Goal: Find specific page/section: Find specific page/section

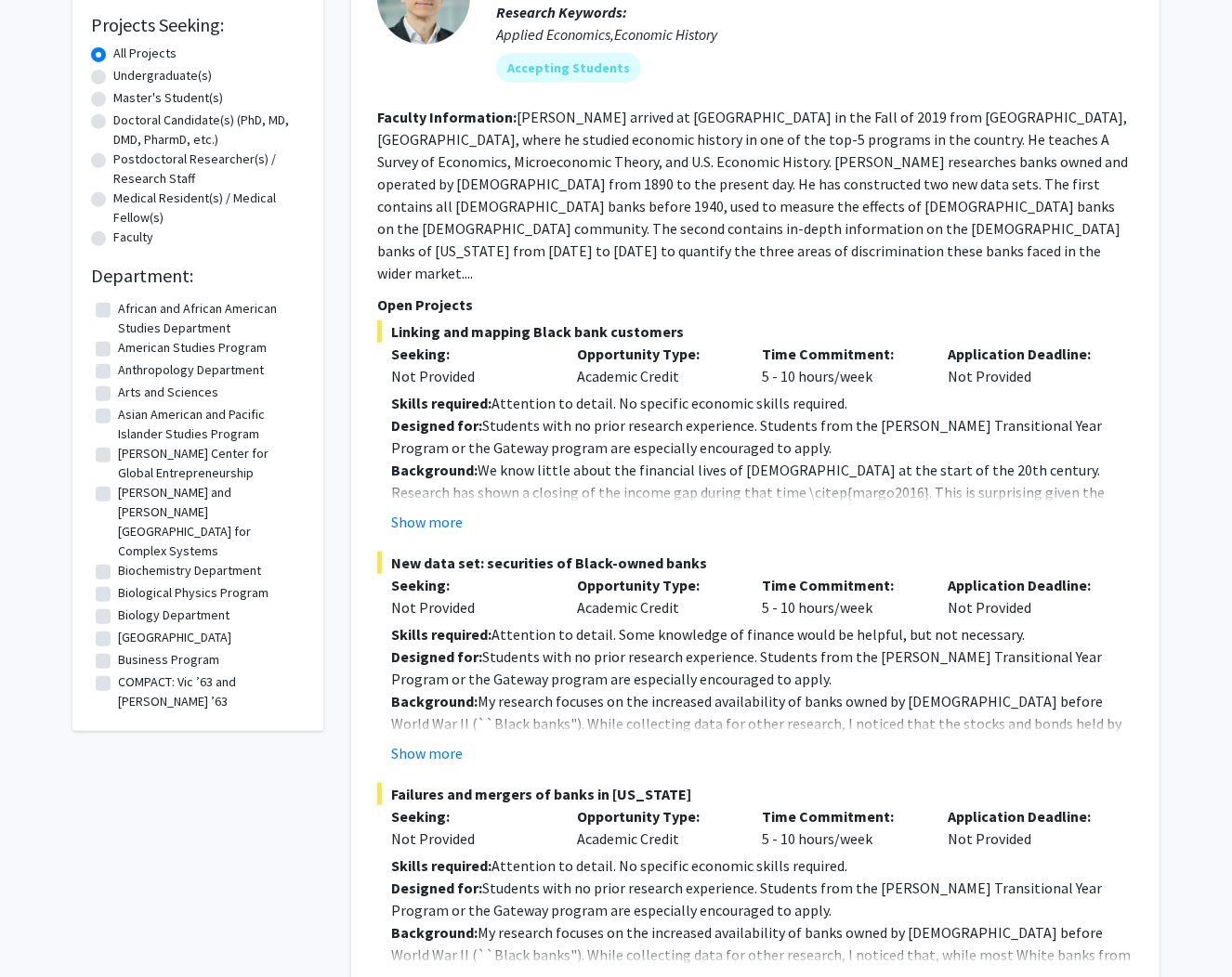
scroll to position [371, 0]
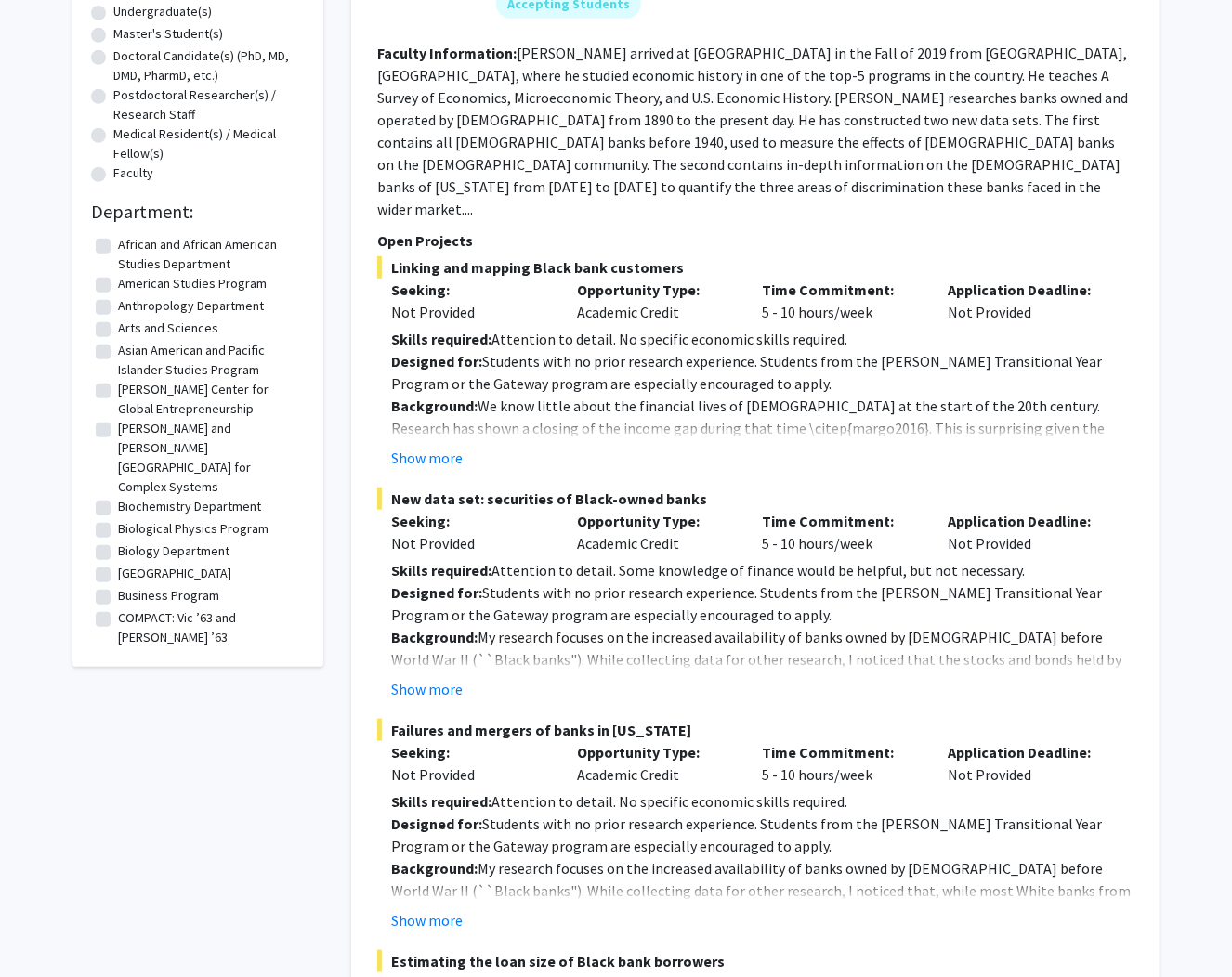
click at [118, 541] on label "Biology Department" at bounding box center [173, 551] width 112 height 20
click at [118, 541] on input "Biology Department" at bounding box center [124, 547] width 12 height 12
checkbox input "true"
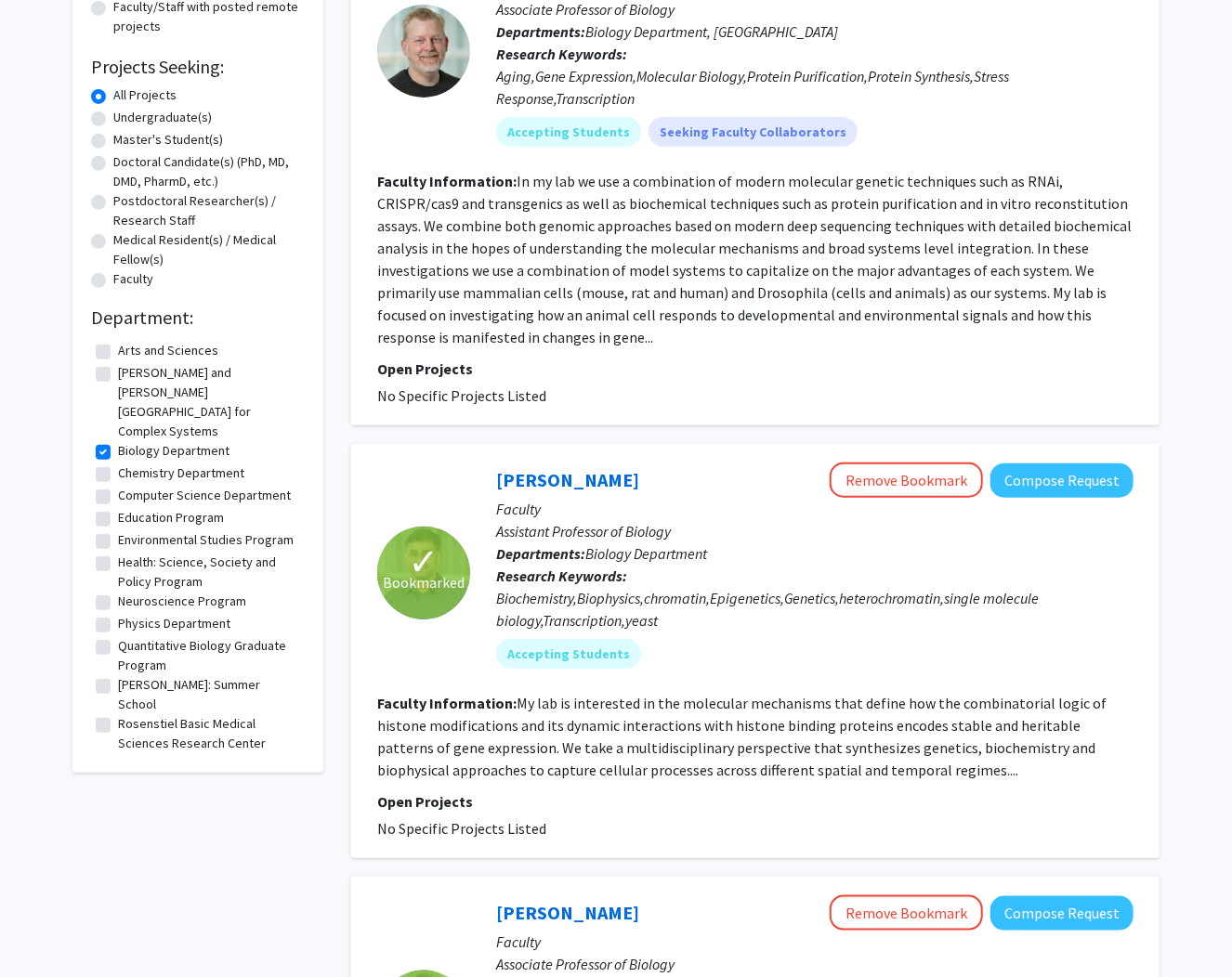
scroll to position [445, 0]
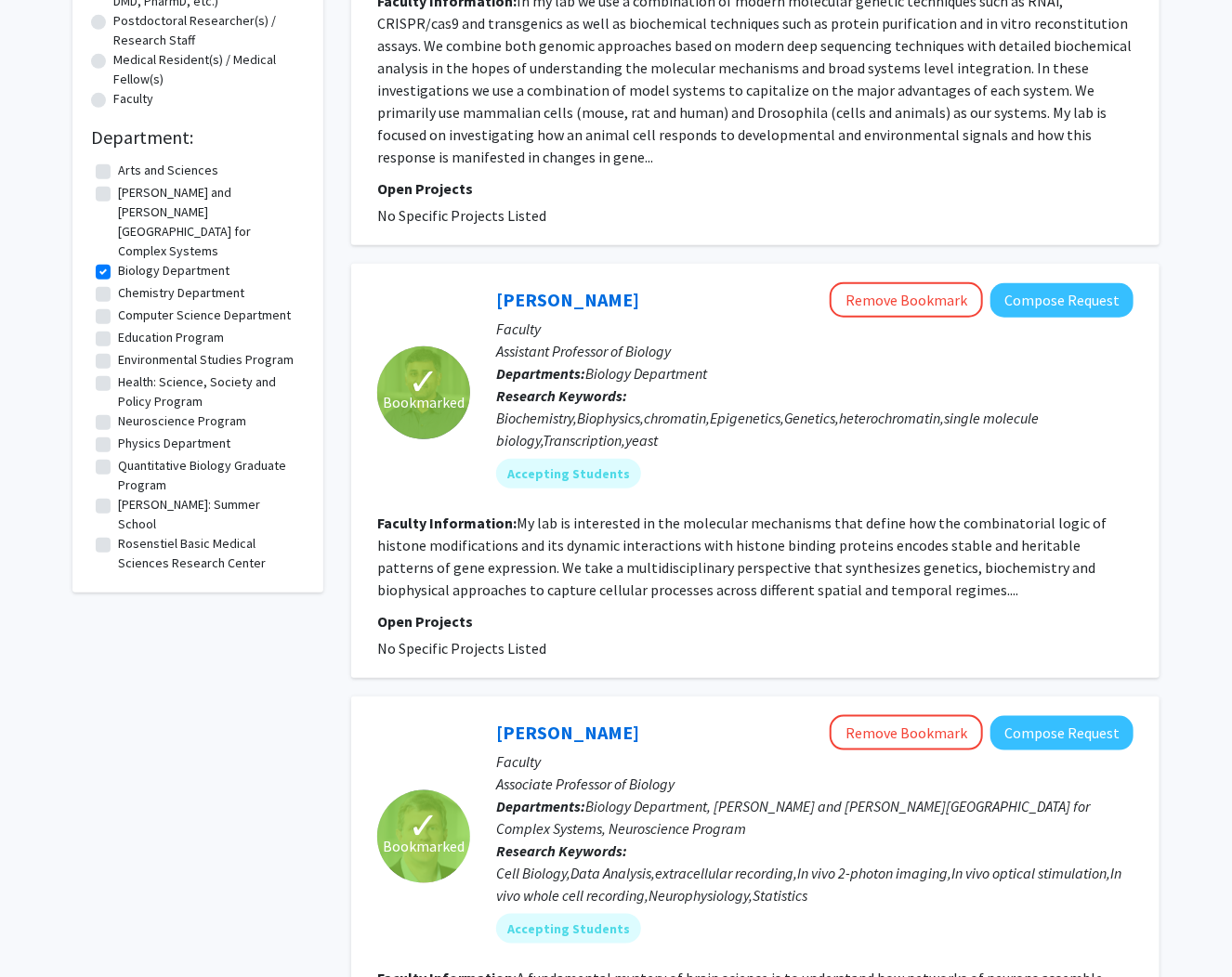
click at [938, 309] on button "Remove Bookmark" at bounding box center [906, 300] width 154 height 36
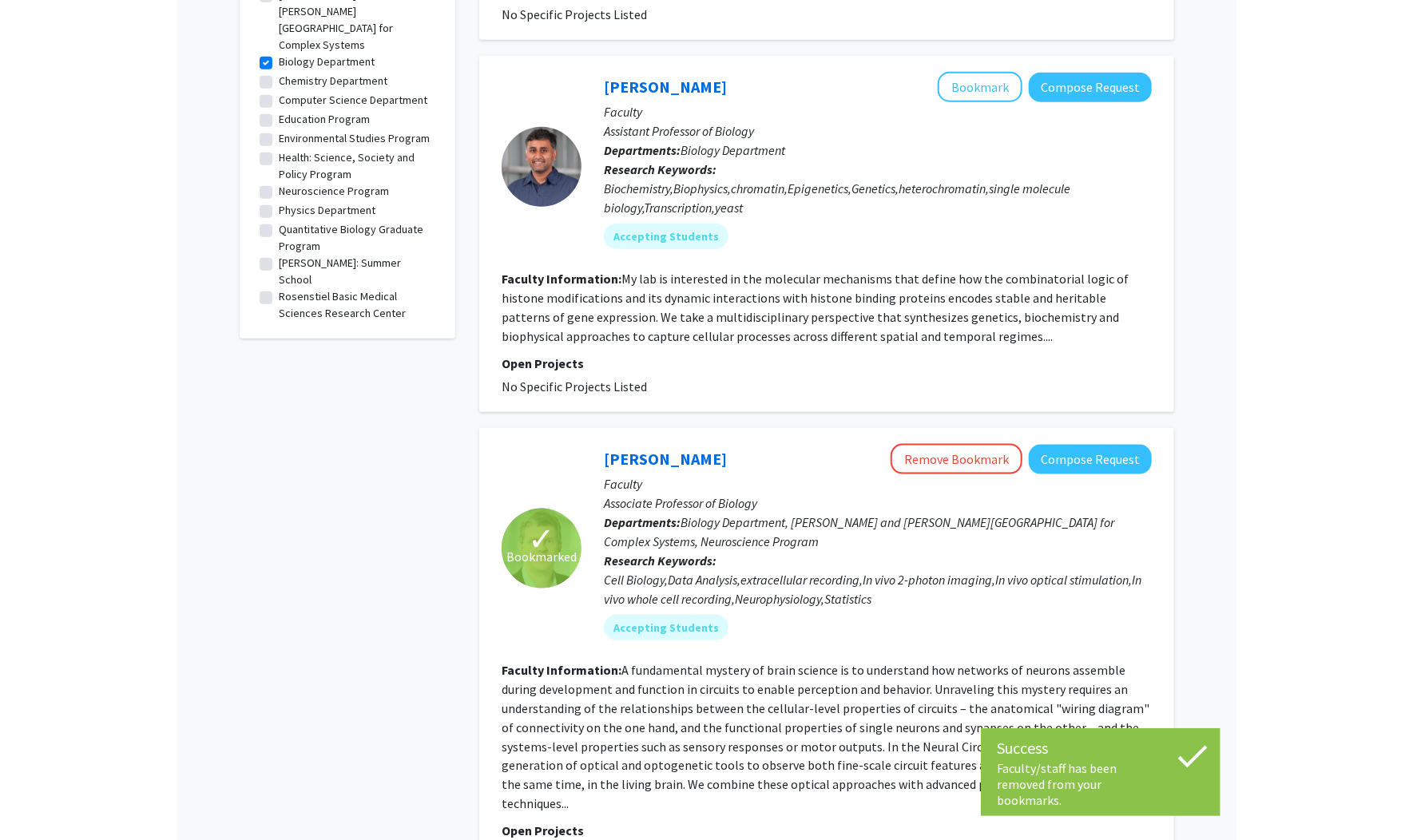
scroll to position [575, 0]
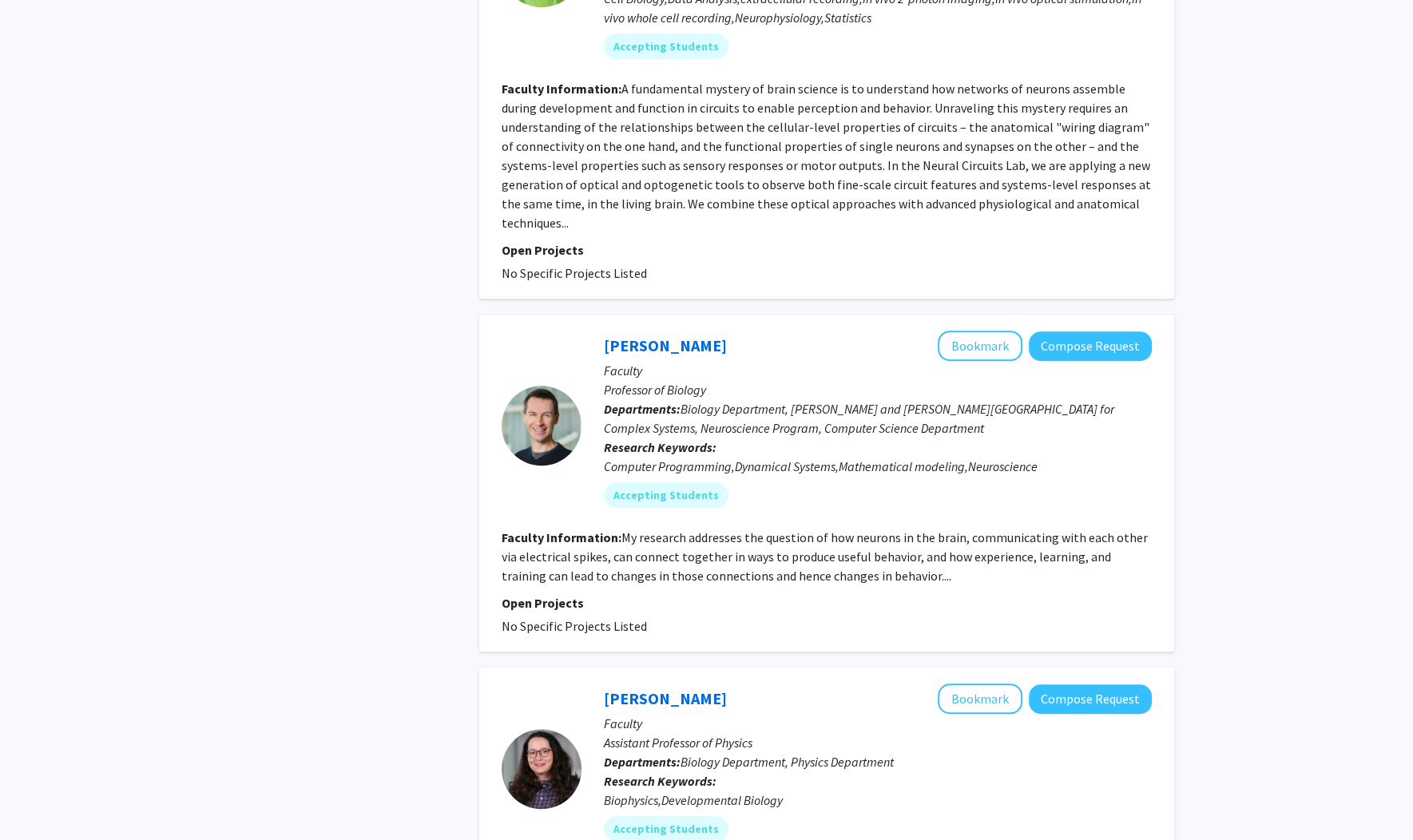
scroll to position [1150, 0]
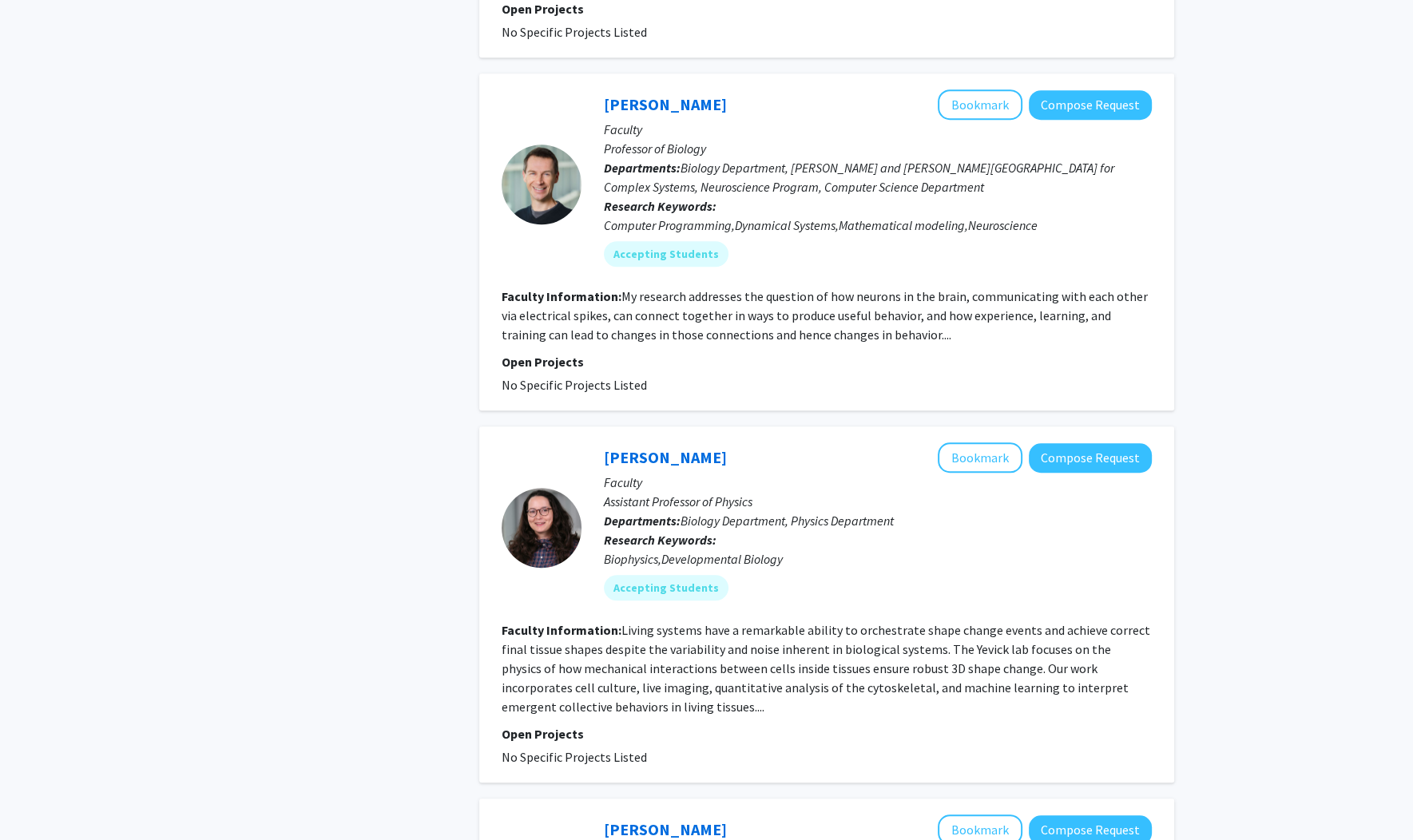
scroll to position [1470, 0]
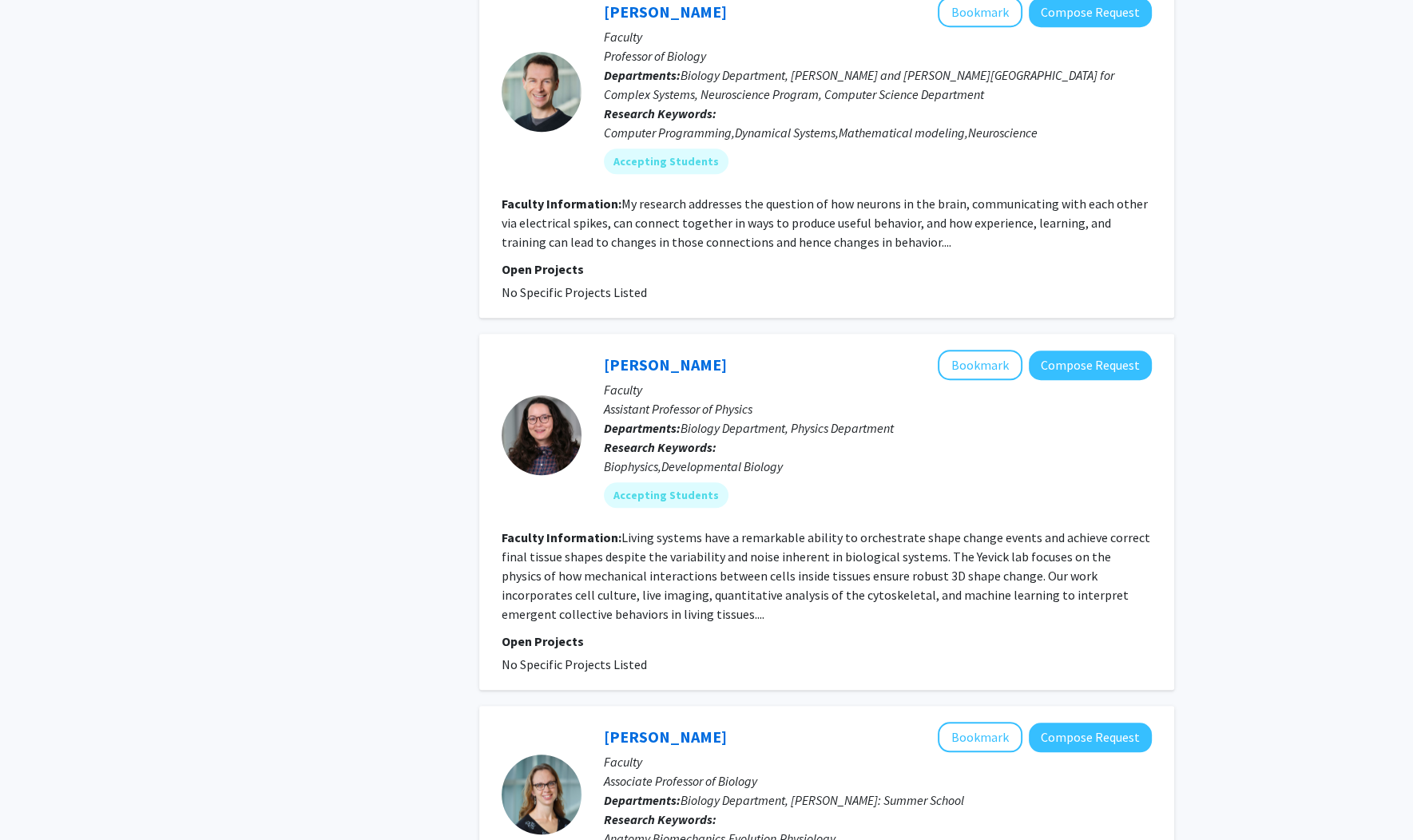
click at [354, 437] on div "Refine By Collaboration Status: Collaboration Status All Faculty/Staff Collabor…" at bounding box center [347, 635] width 240 height 4070
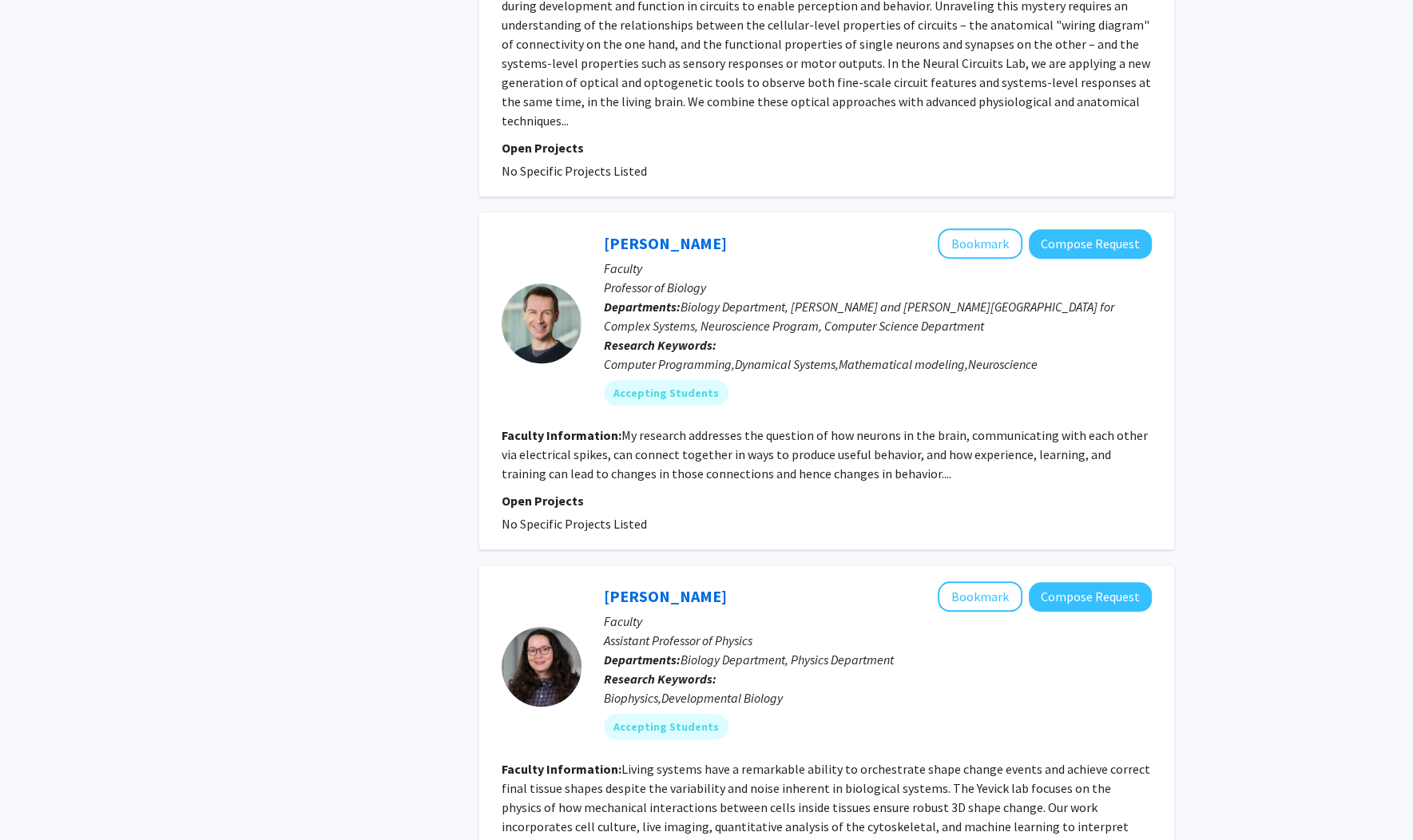
scroll to position [1214, 0]
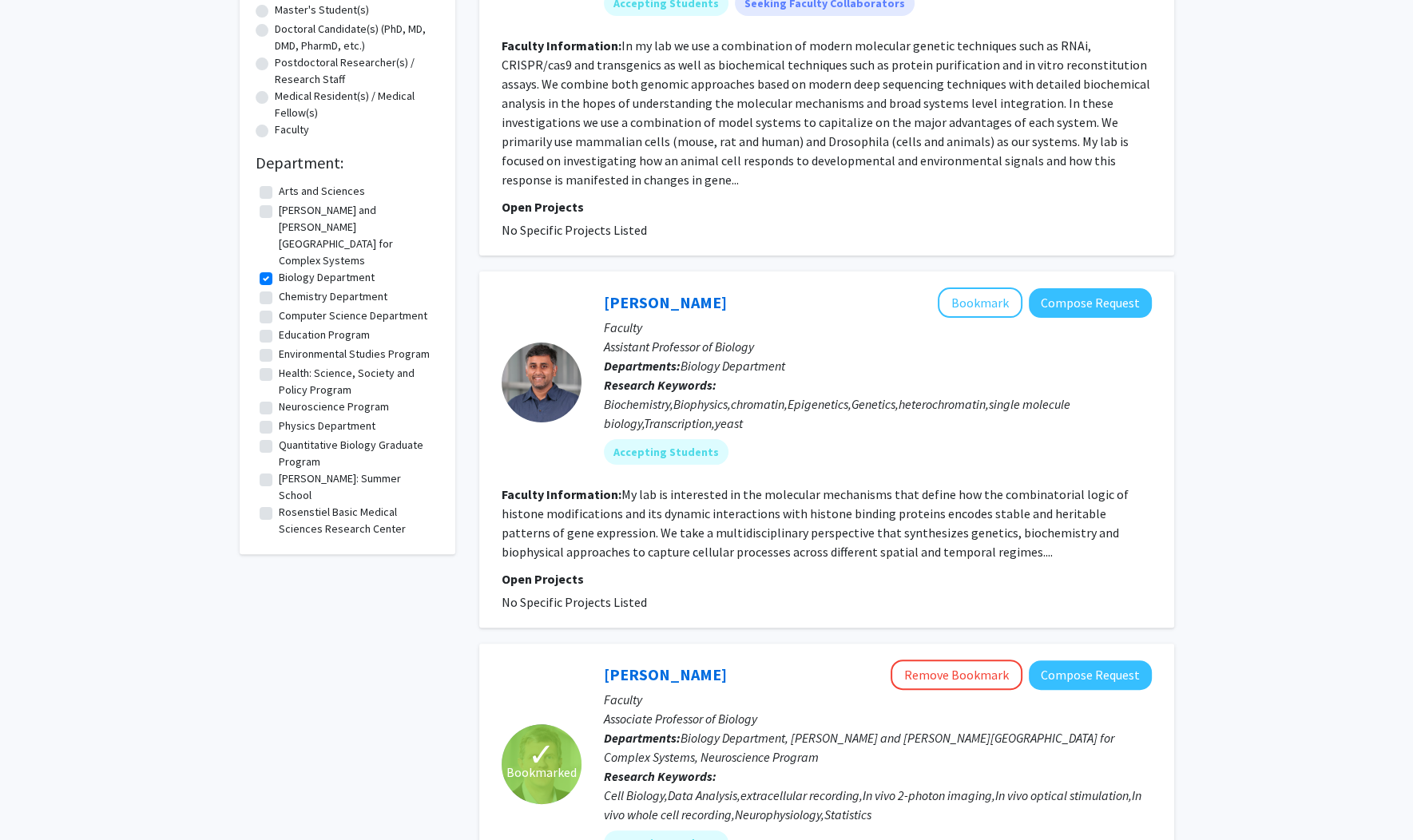
scroll to position [191, 0]
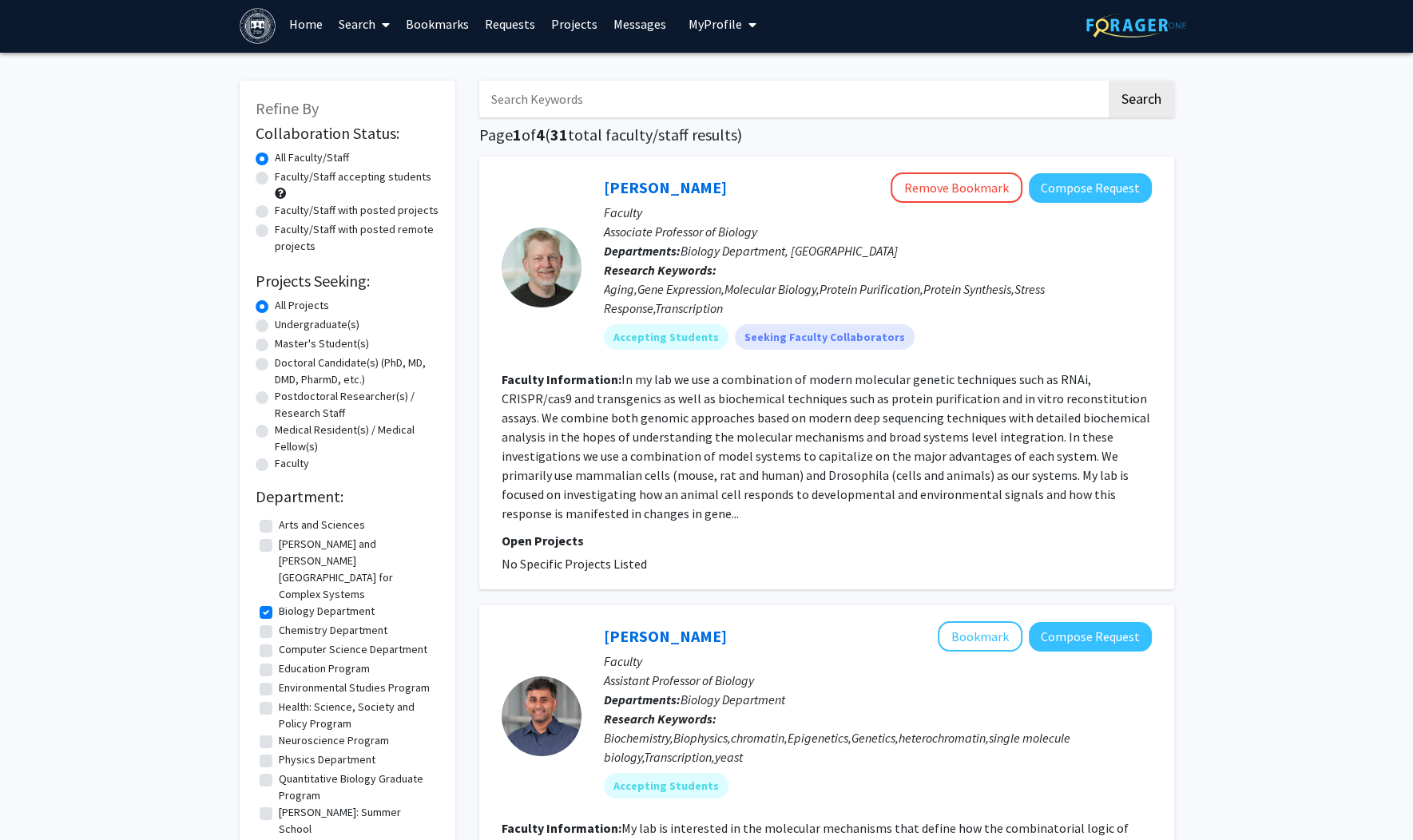
scroll to position [0, 0]
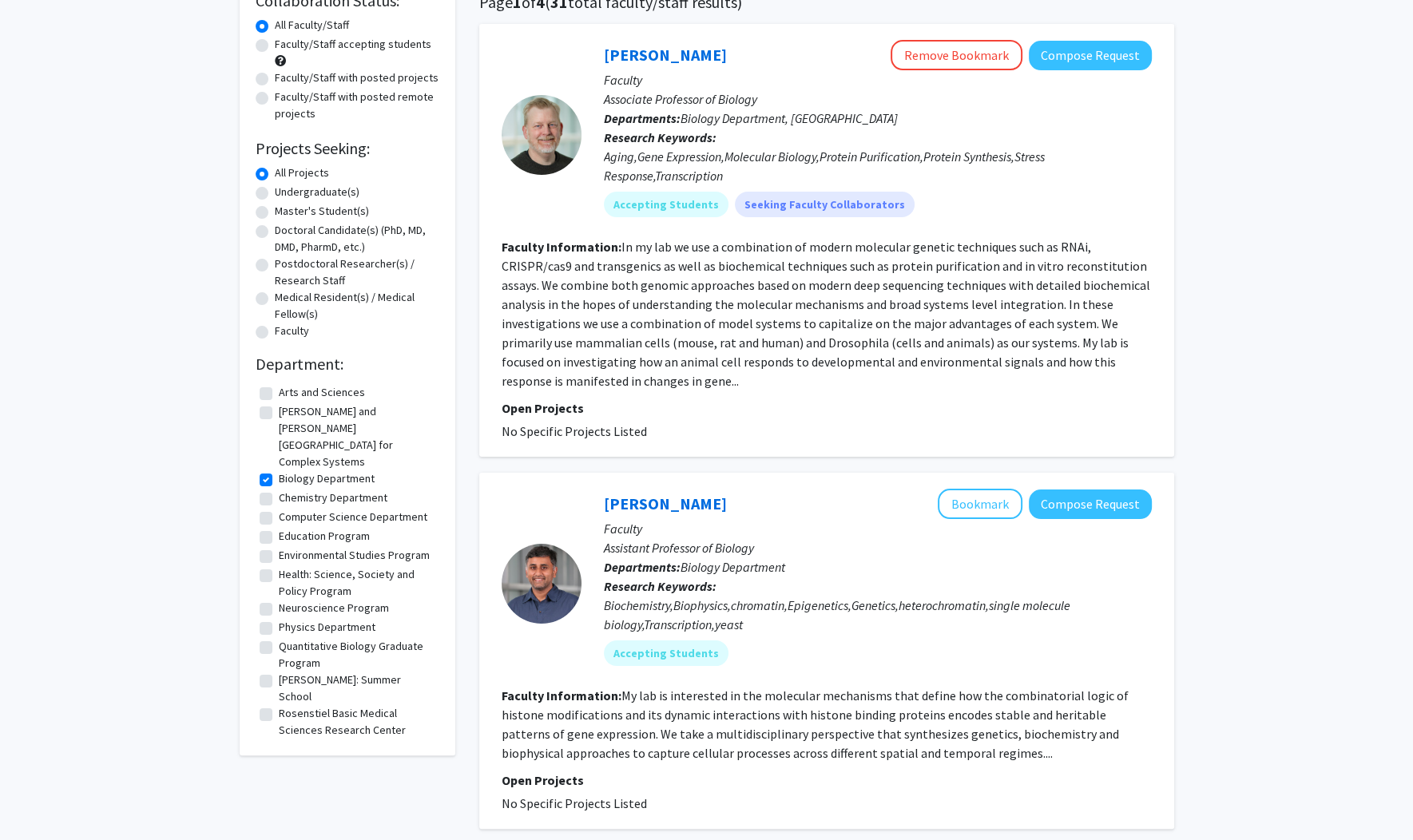
scroll to position [191, 0]
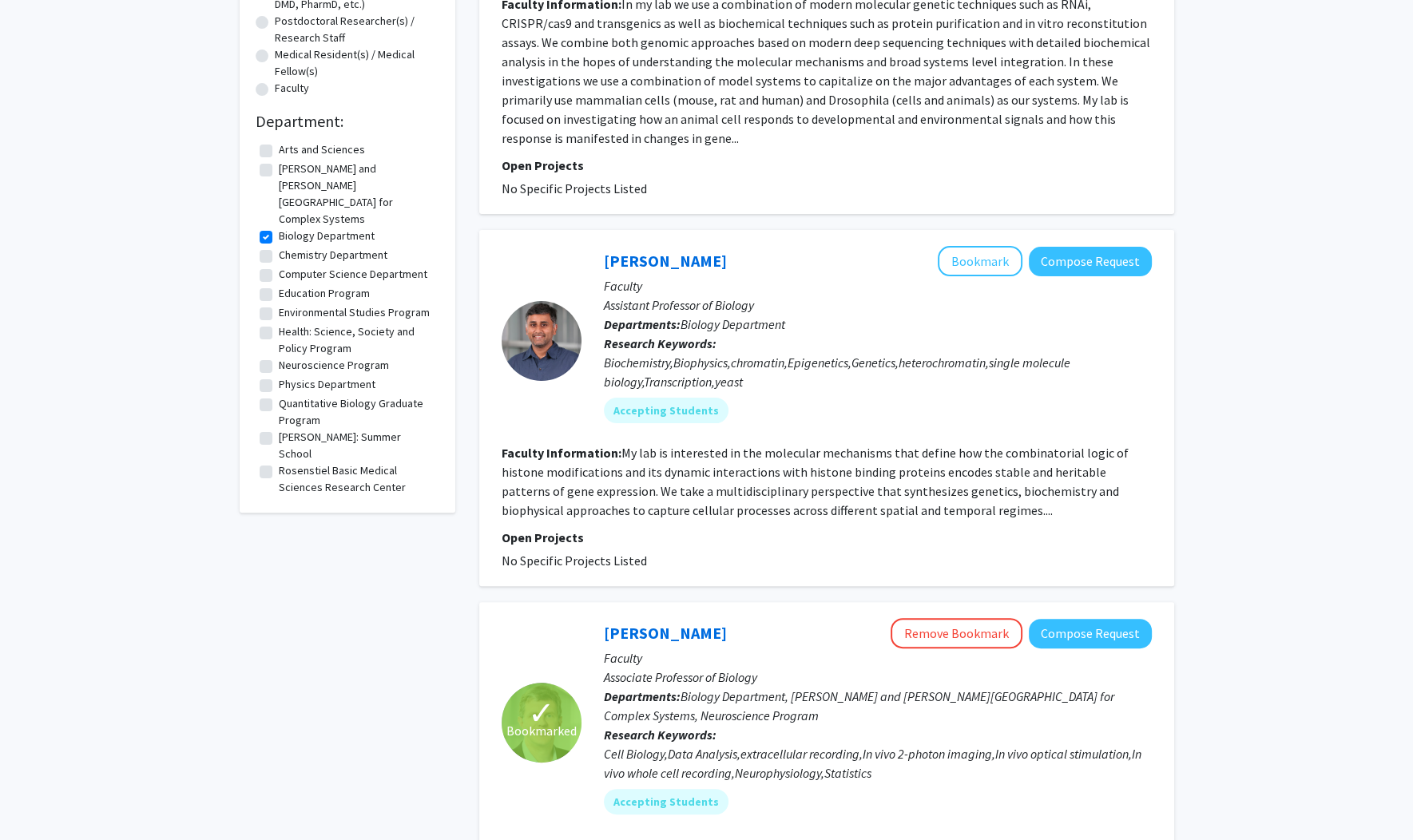
scroll to position [448, 0]
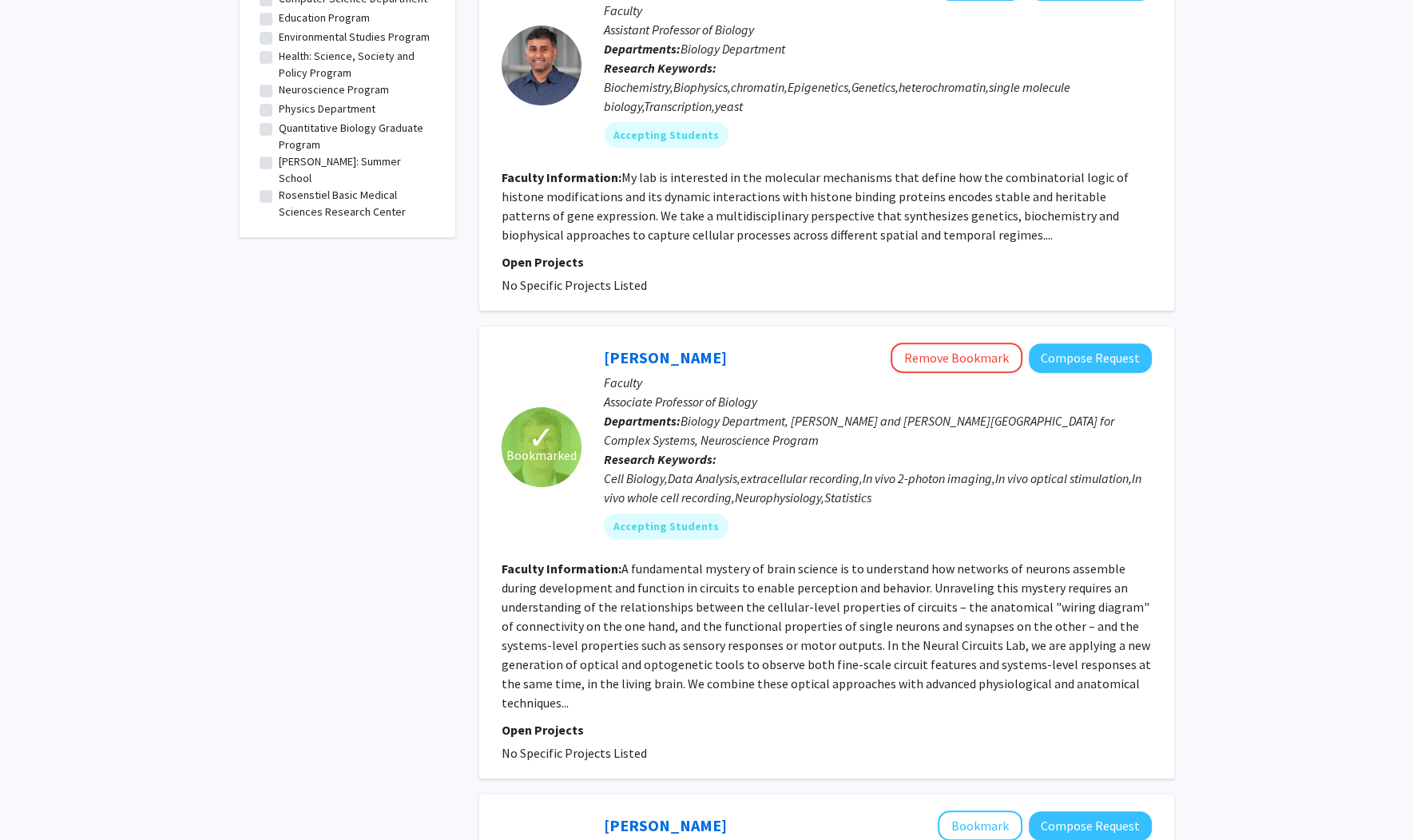
scroll to position [767, 0]
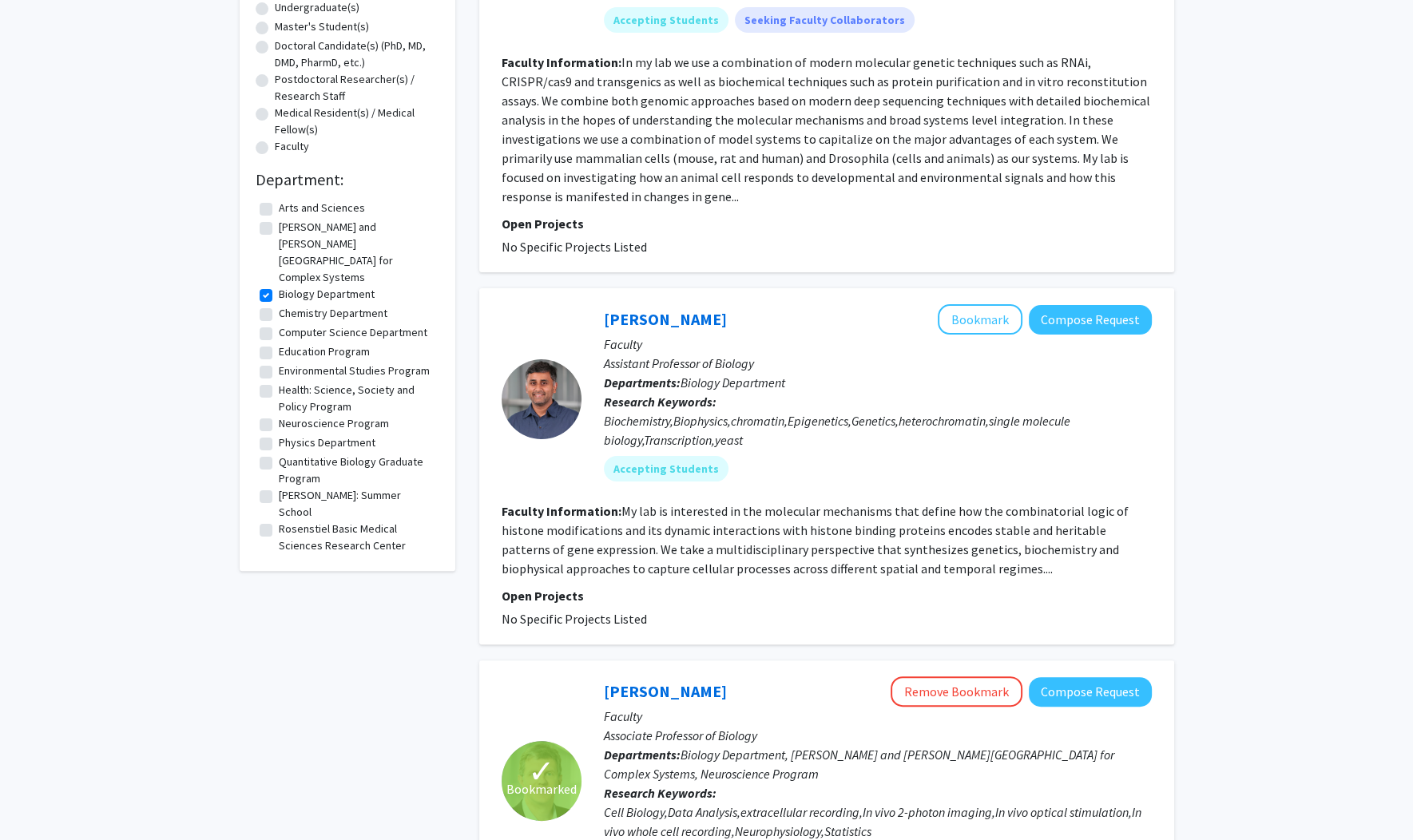
scroll to position [319, 0]
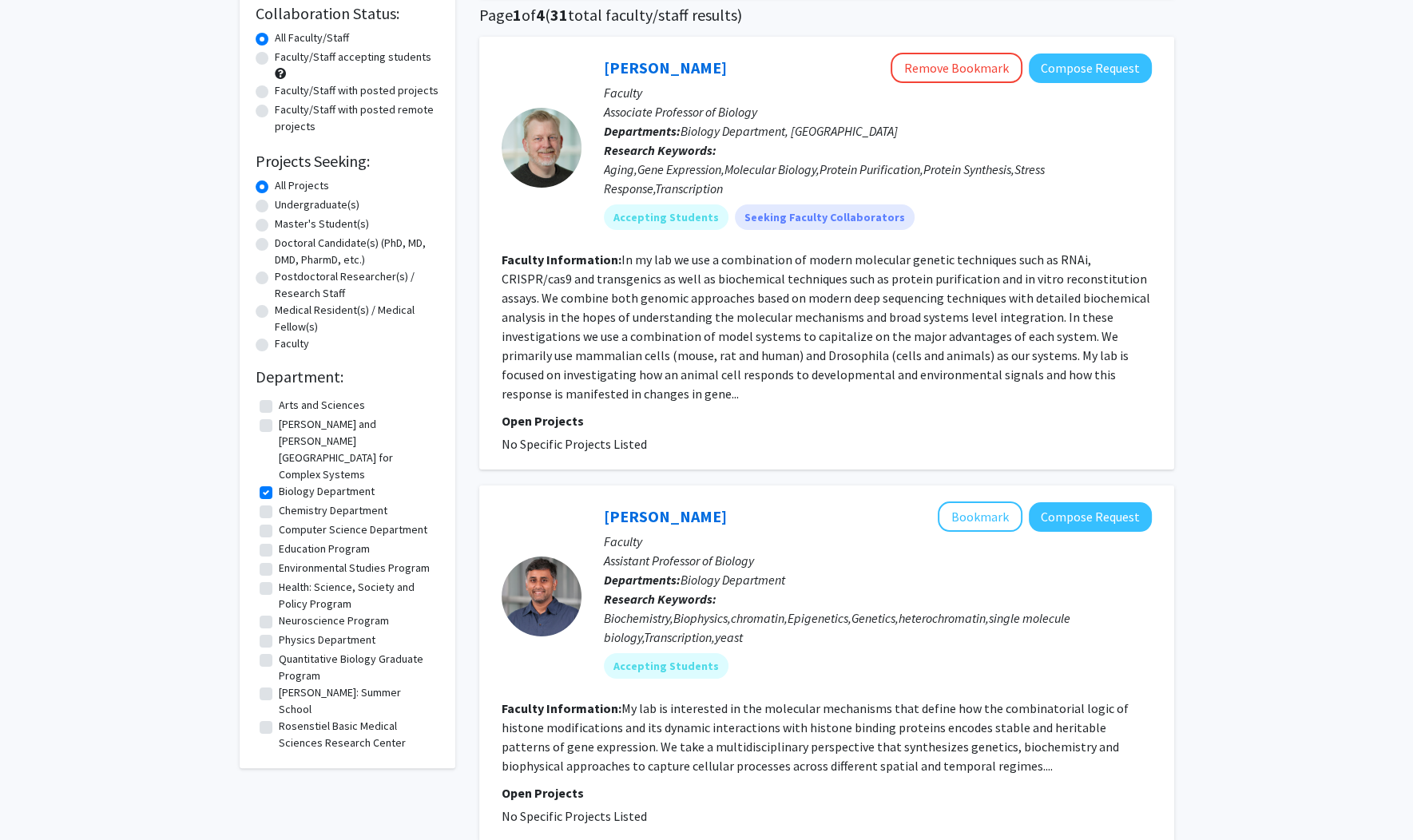
scroll to position [0, 0]
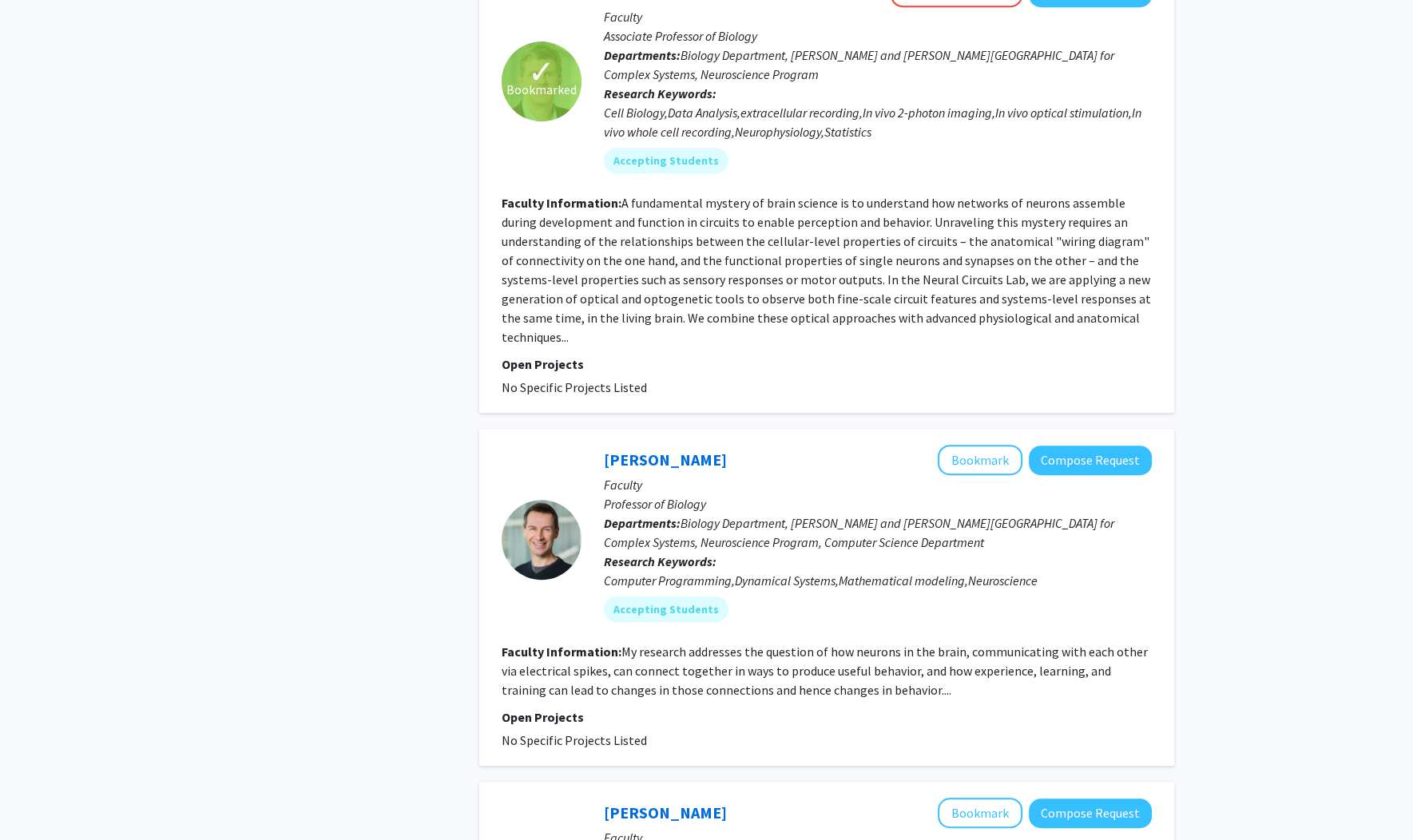
scroll to position [1022, 0]
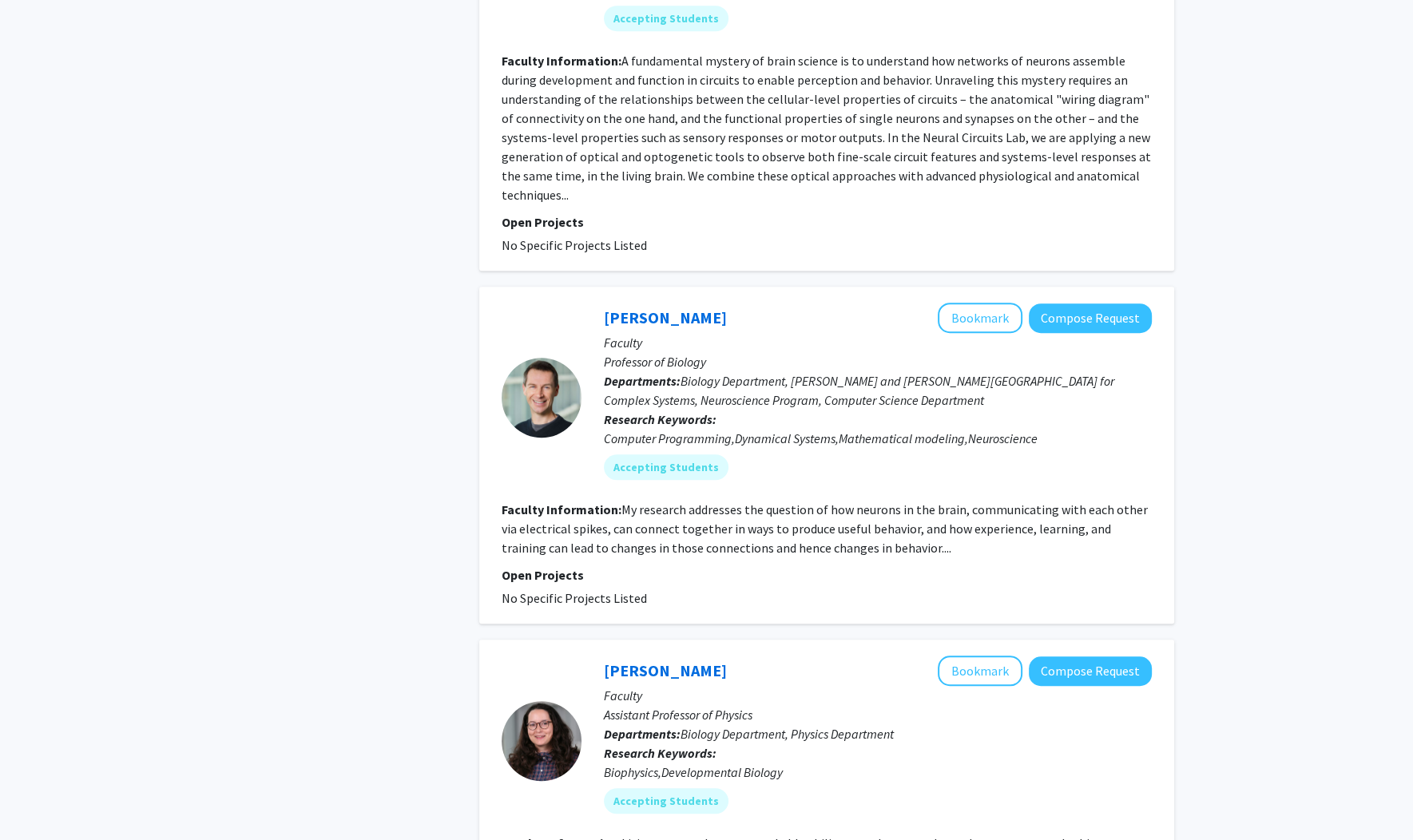
scroll to position [1214, 0]
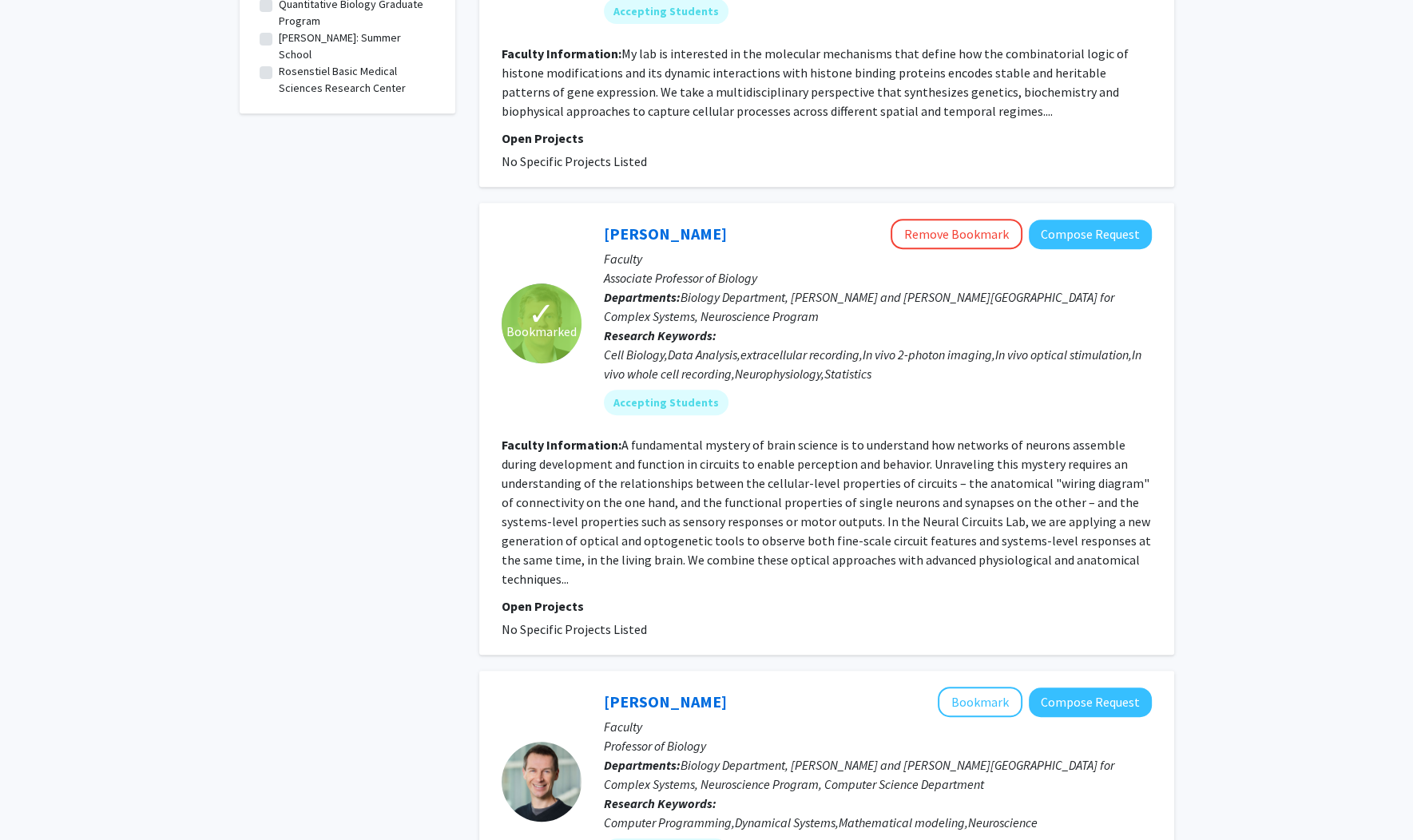
scroll to position [767, 0]
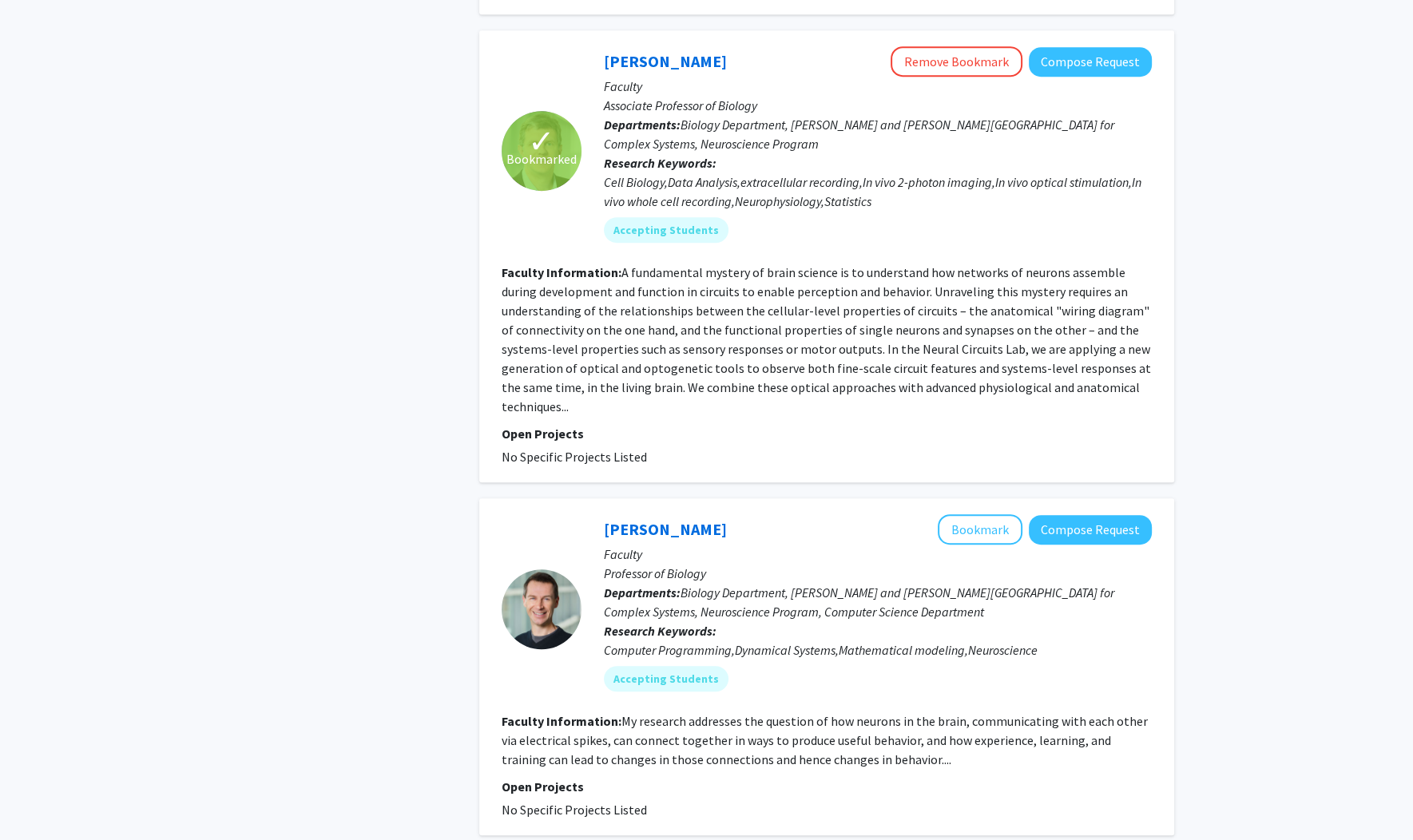
scroll to position [1086, 0]
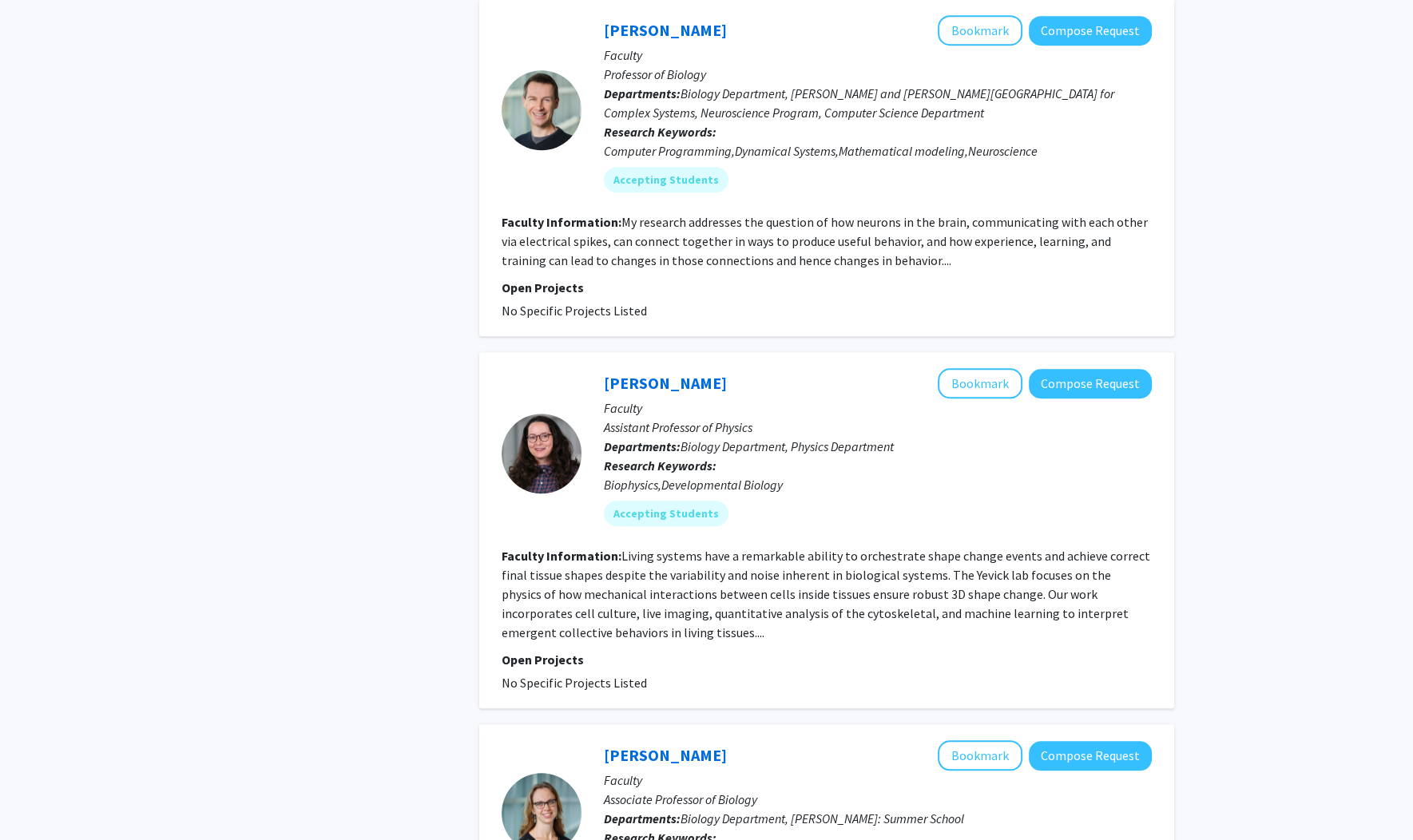
scroll to position [1470, 0]
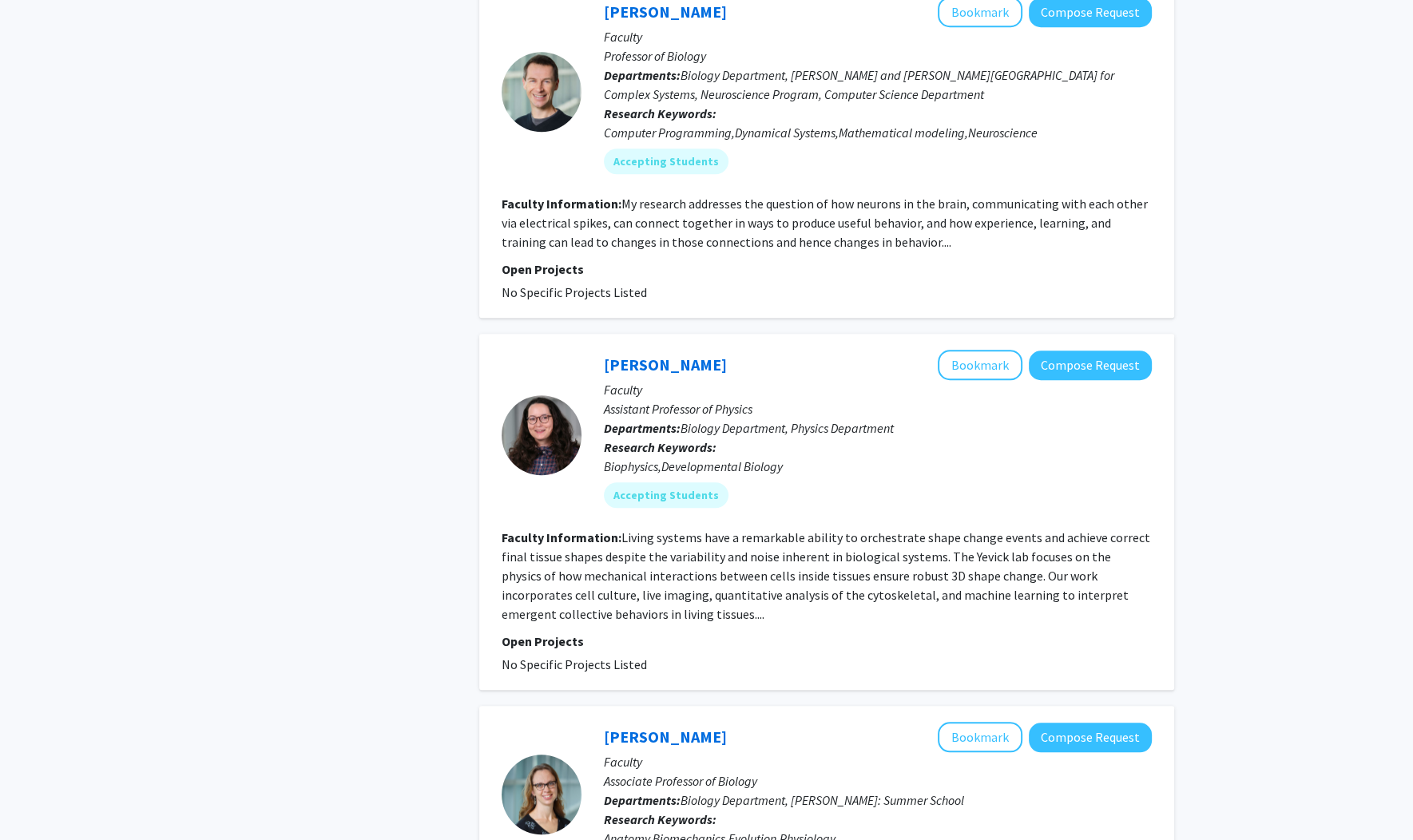
click at [467, 371] on div "Search Page 1 of 4 ( 31 total faculty/staff results) Michael Marr Remove Bookma…" at bounding box center [827, 635] width 719 height 4070
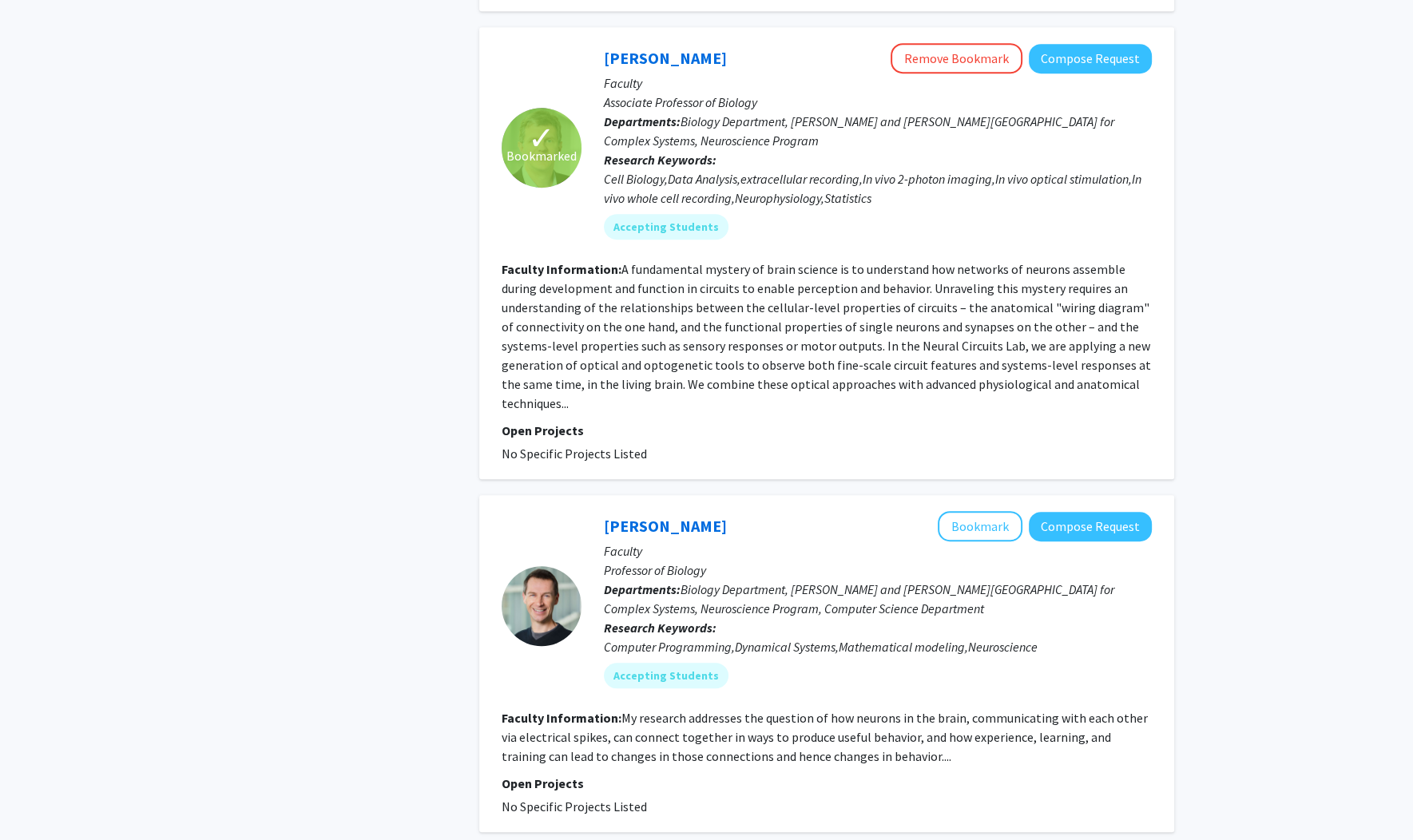
scroll to position [958, 0]
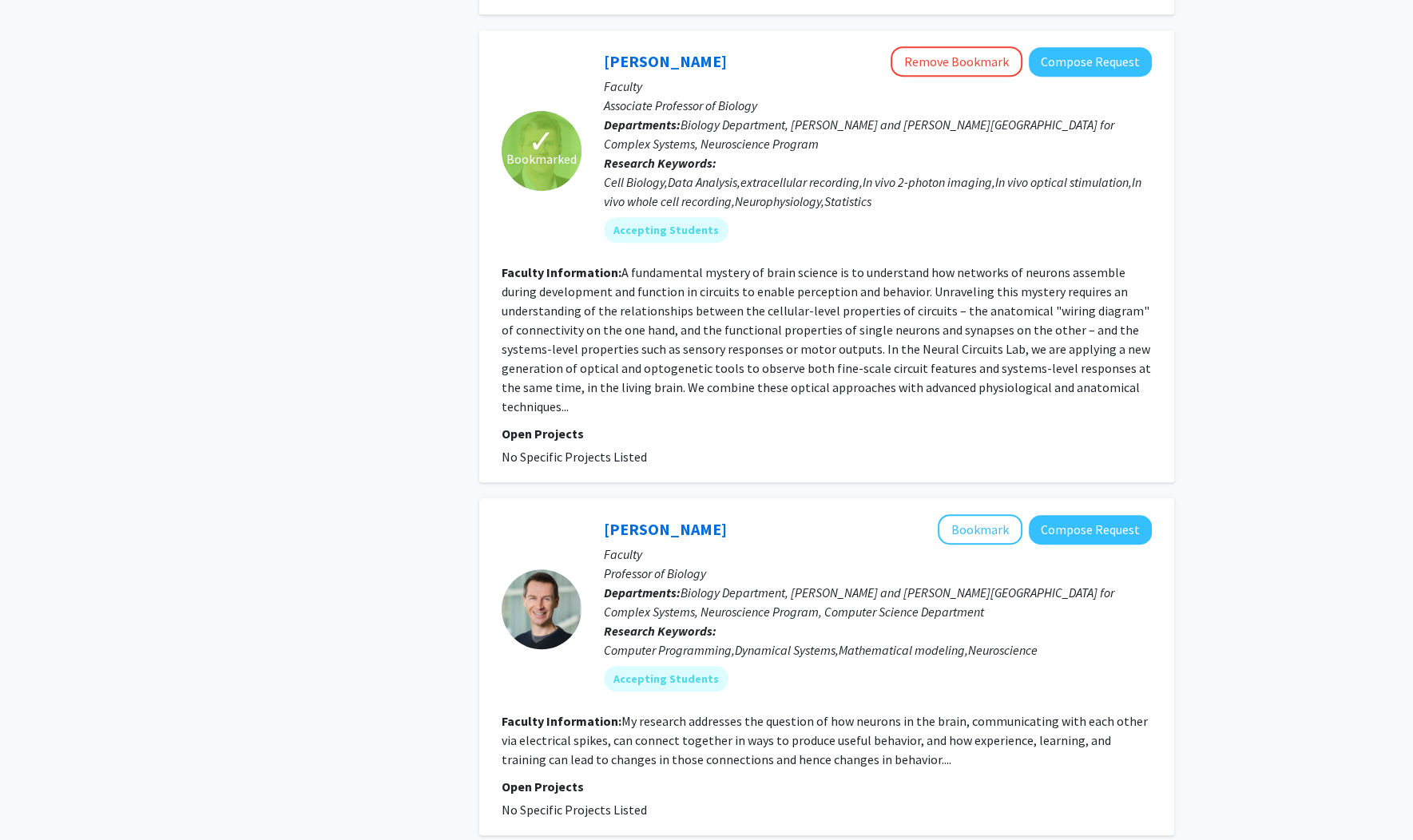
drag, startPoint x: 466, startPoint y: 368, endPoint x: 466, endPoint y: 352, distance: 16.0
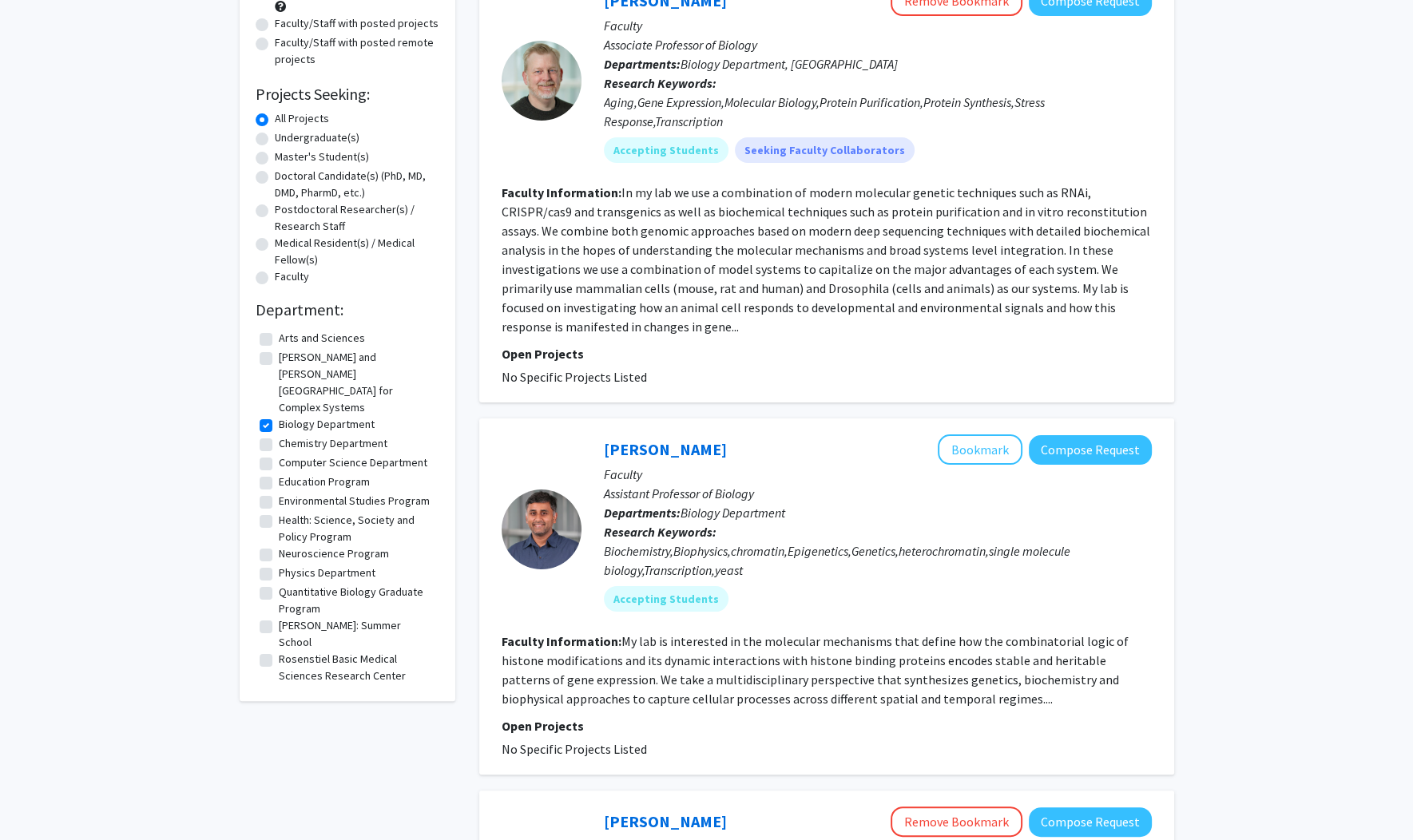
scroll to position [186, 0]
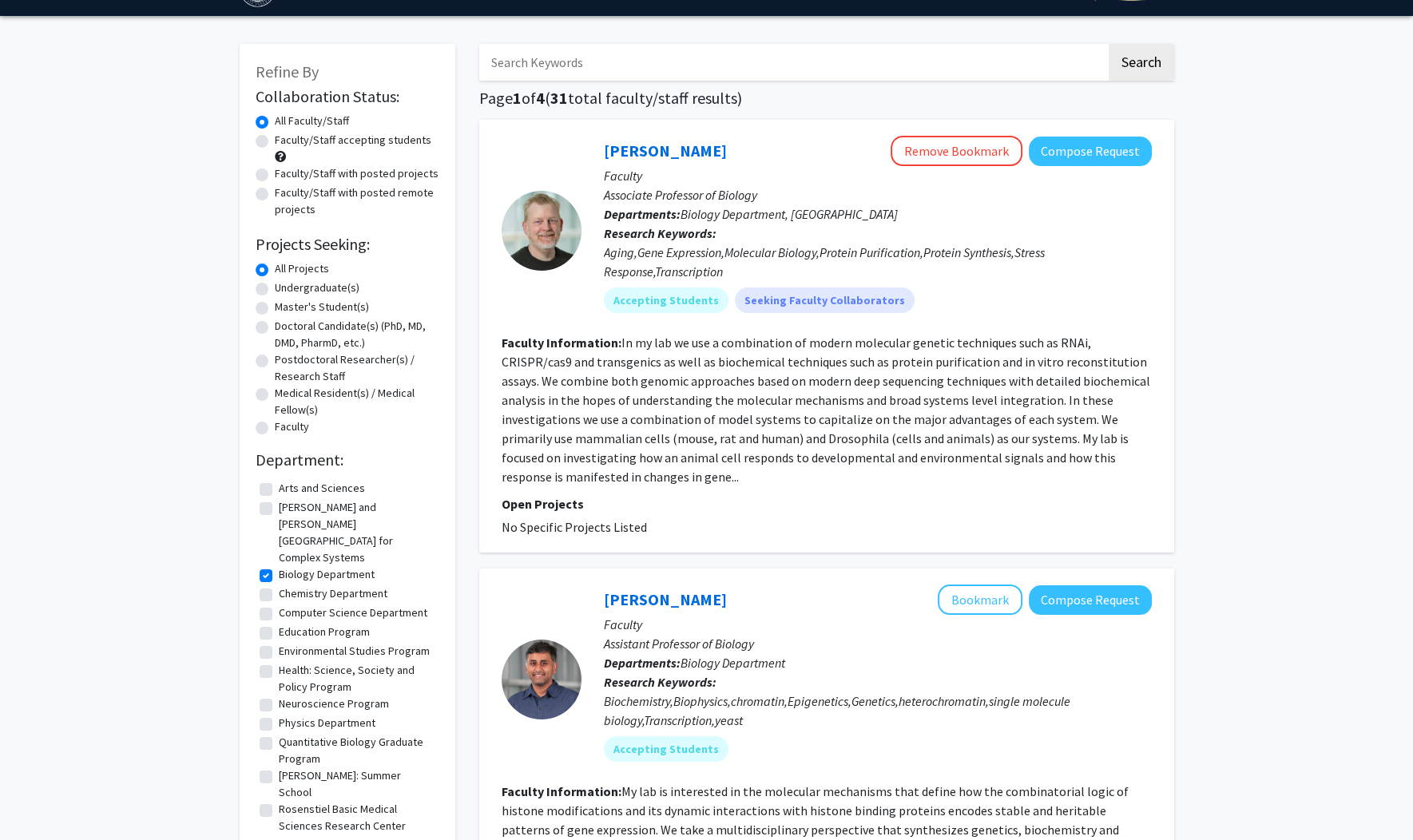
scroll to position [0, 0]
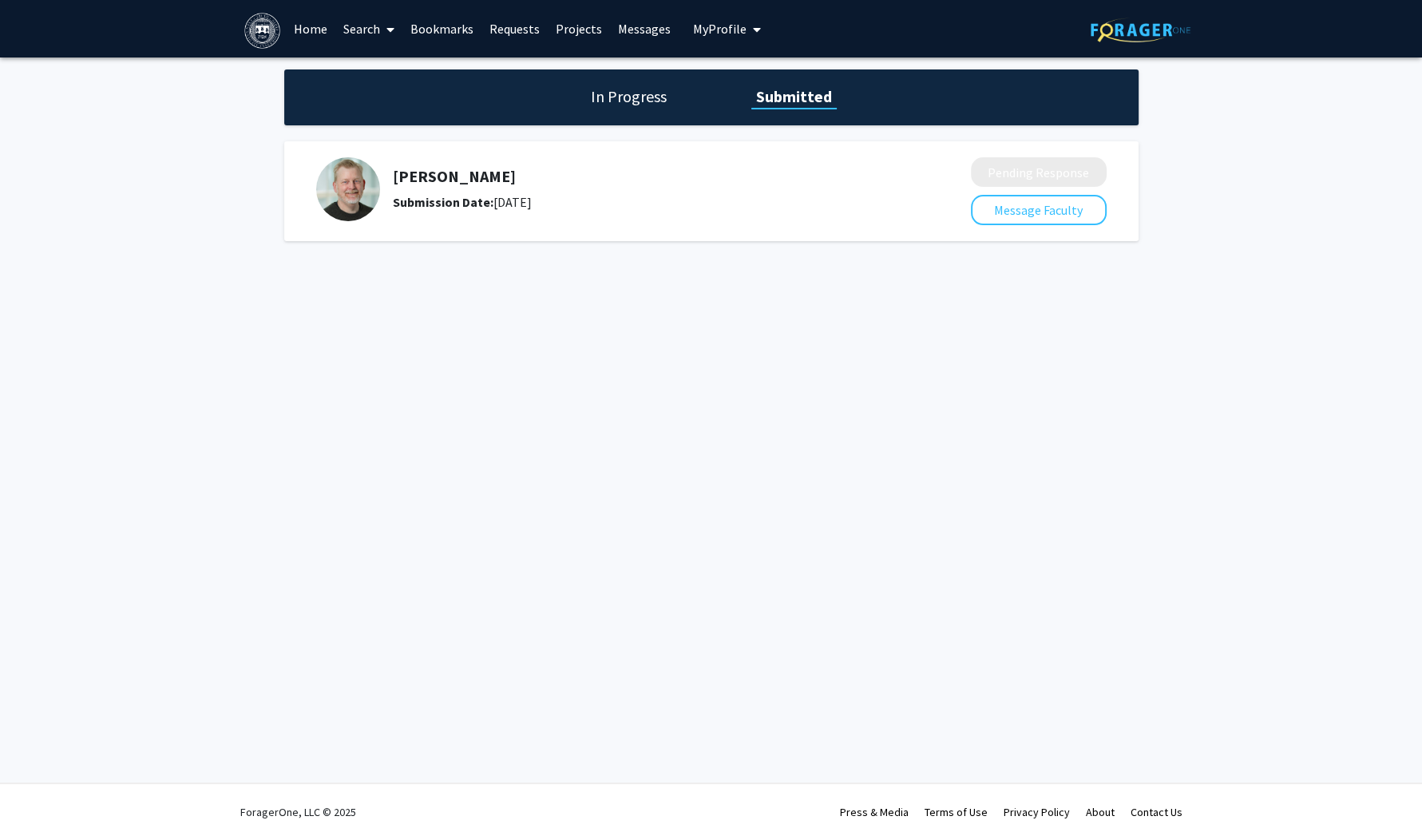
click at [465, 178] on h5 "[PERSON_NAME]" at bounding box center [640, 176] width 494 height 20
click at [647, 97] on h1 "In Progress" at bounding box center [629, 96] width 85 height 22
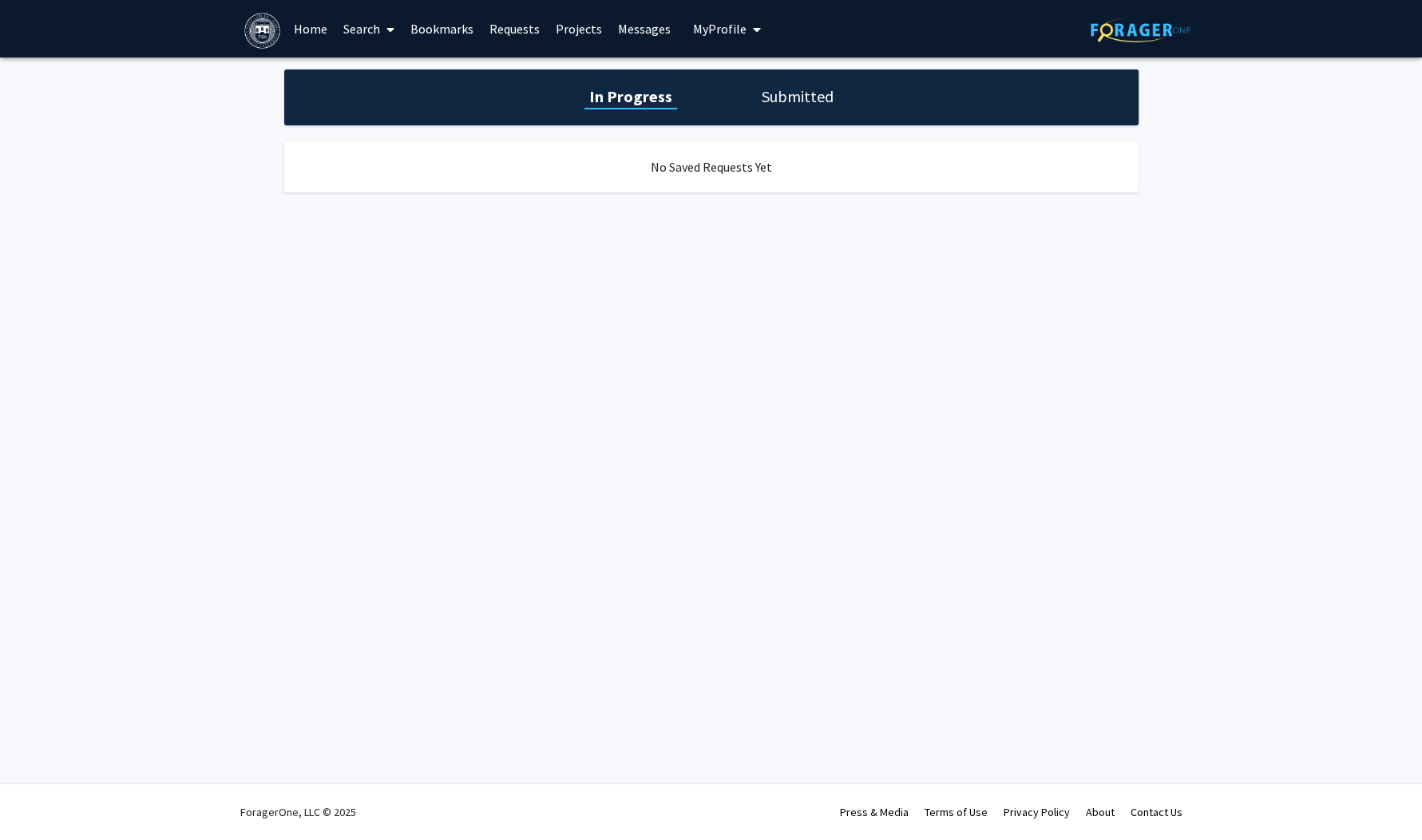
click at [798, 98] on h1 "Submitted" at bounding box center [798, 96] width 82 height 22
